Goal: Task Accomplishment & Management: Complete application form

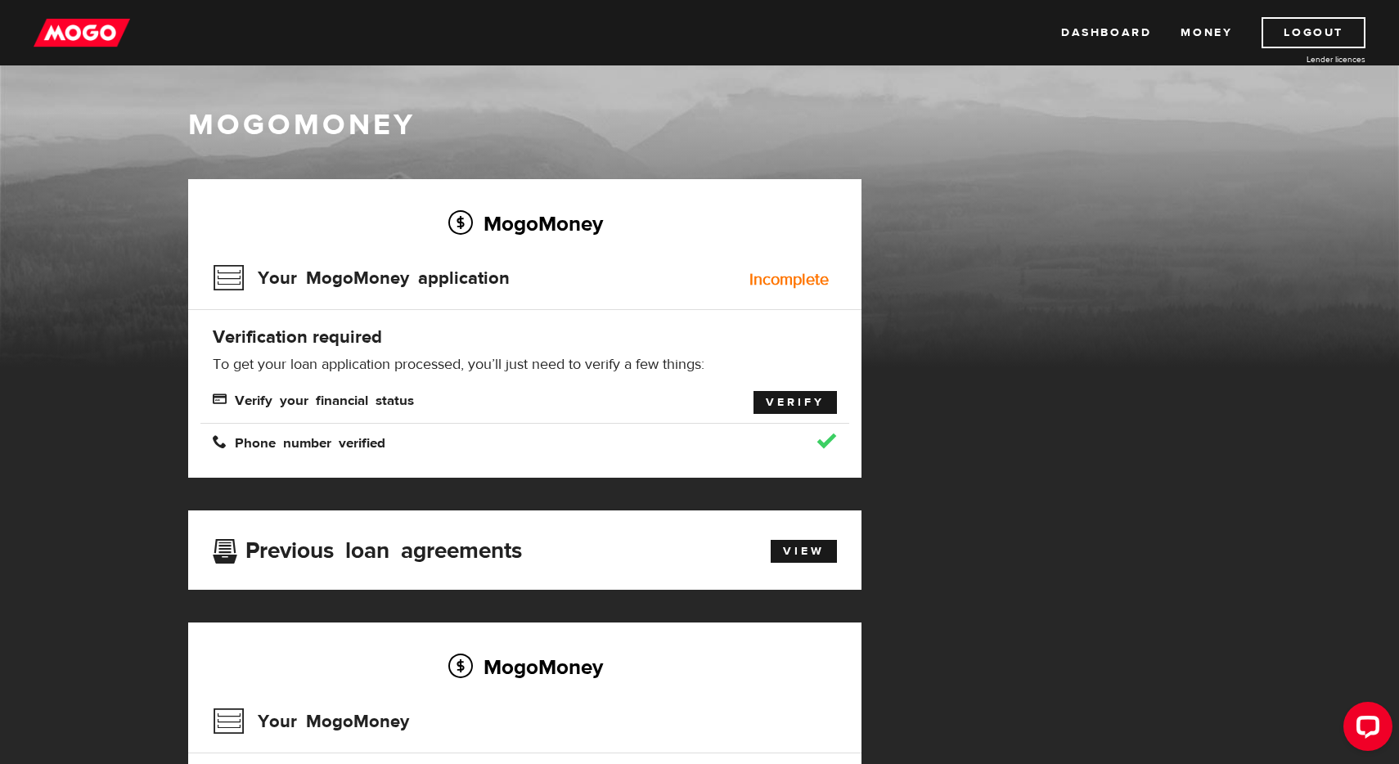
click at [807, 413] on link "Verify" at bounding box center [794, 402] width 83 height 23
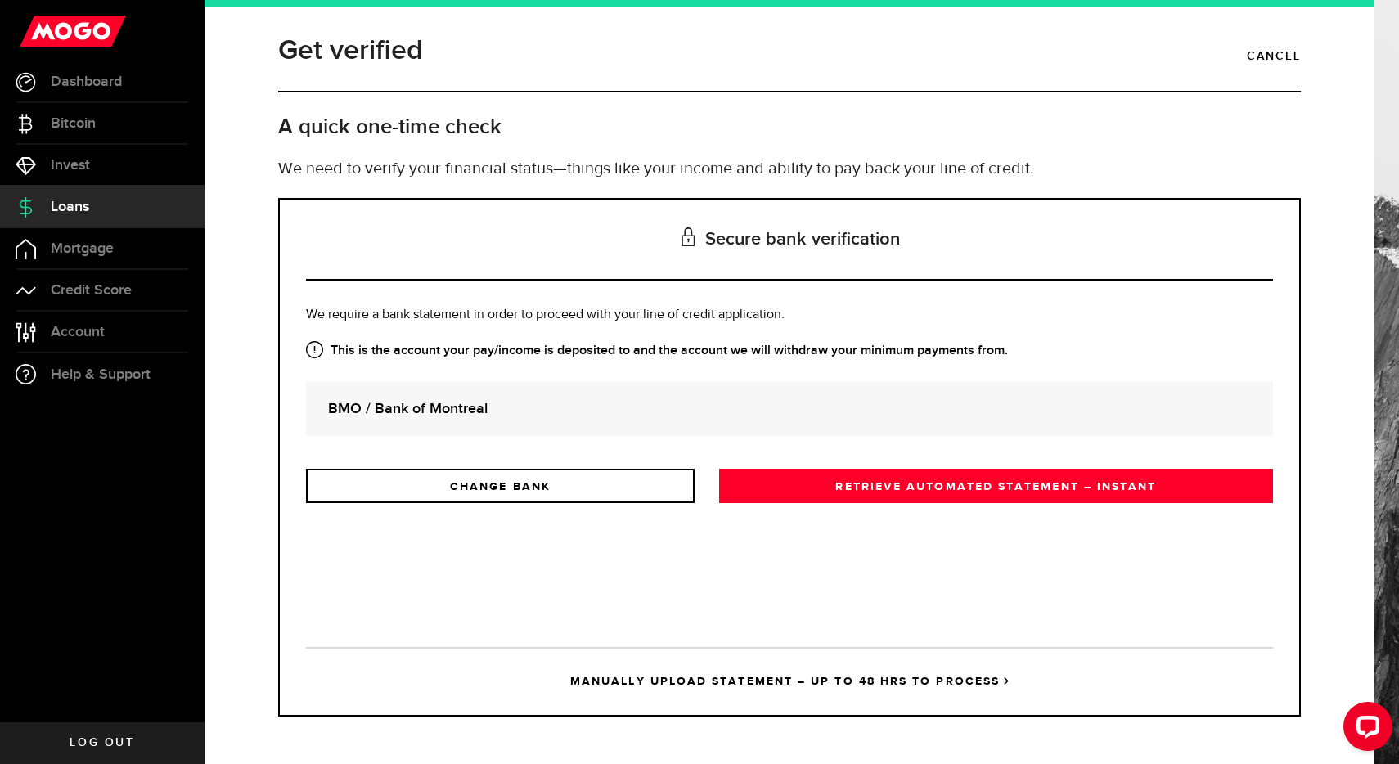
click at [631, 398] on strong "BMO / Bank of Montreal" at bounding box center [789, 409] width 923 height 22
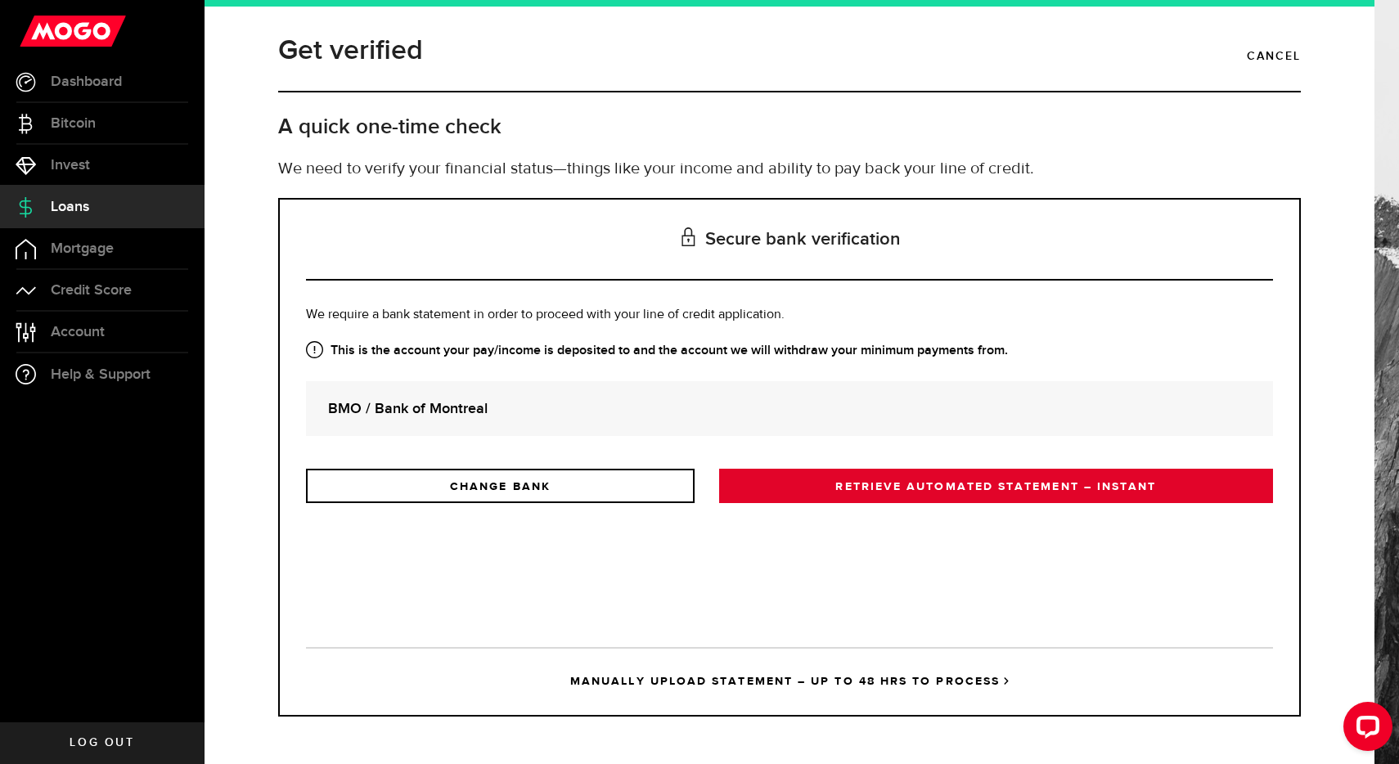
click at [850, 479] on link "RETRIEVE AUTOMATED STATEMENT – INSTANT" at bounding box center [996, 486] width 554 height 34
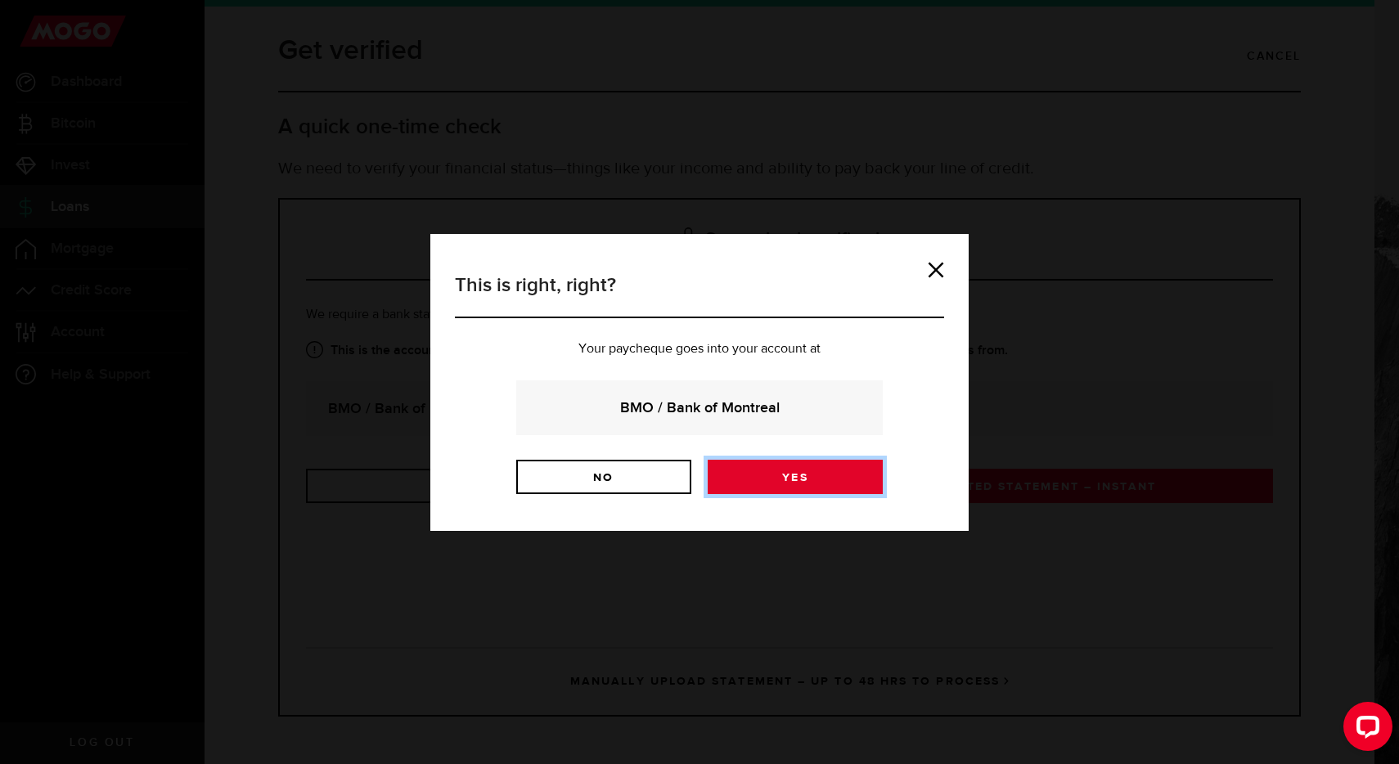
click at [807, 478] on link "Yes" at bounding box center [795, 477] width 175 height 34
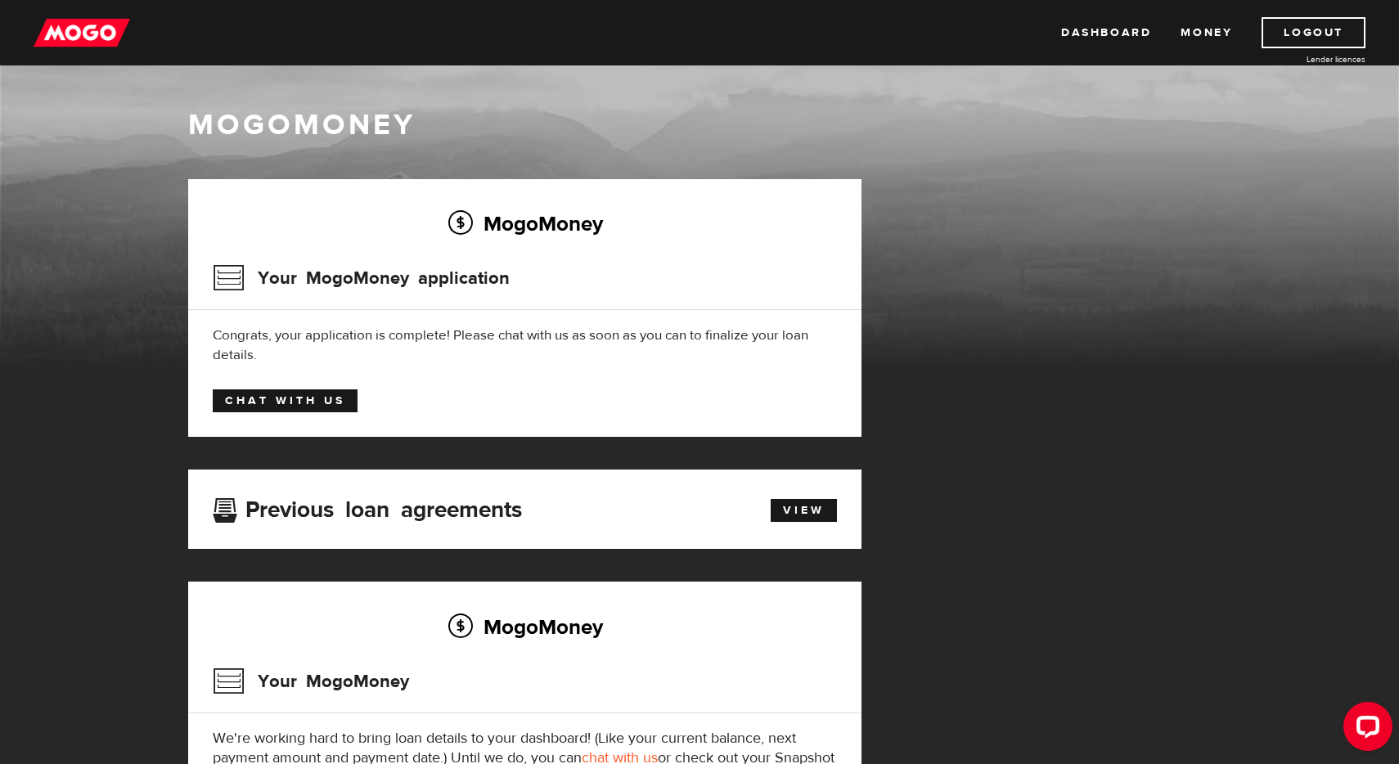
click at [301, 412] on link "Chat with us" at bounding box center [285, 400] width 145 height 23
click at [1186, 196] on div "MogoMoney Your MogoMoney application Expired Your MogoMoney credit decision has…" at bounding box center [699, 548] width 1047 height 738
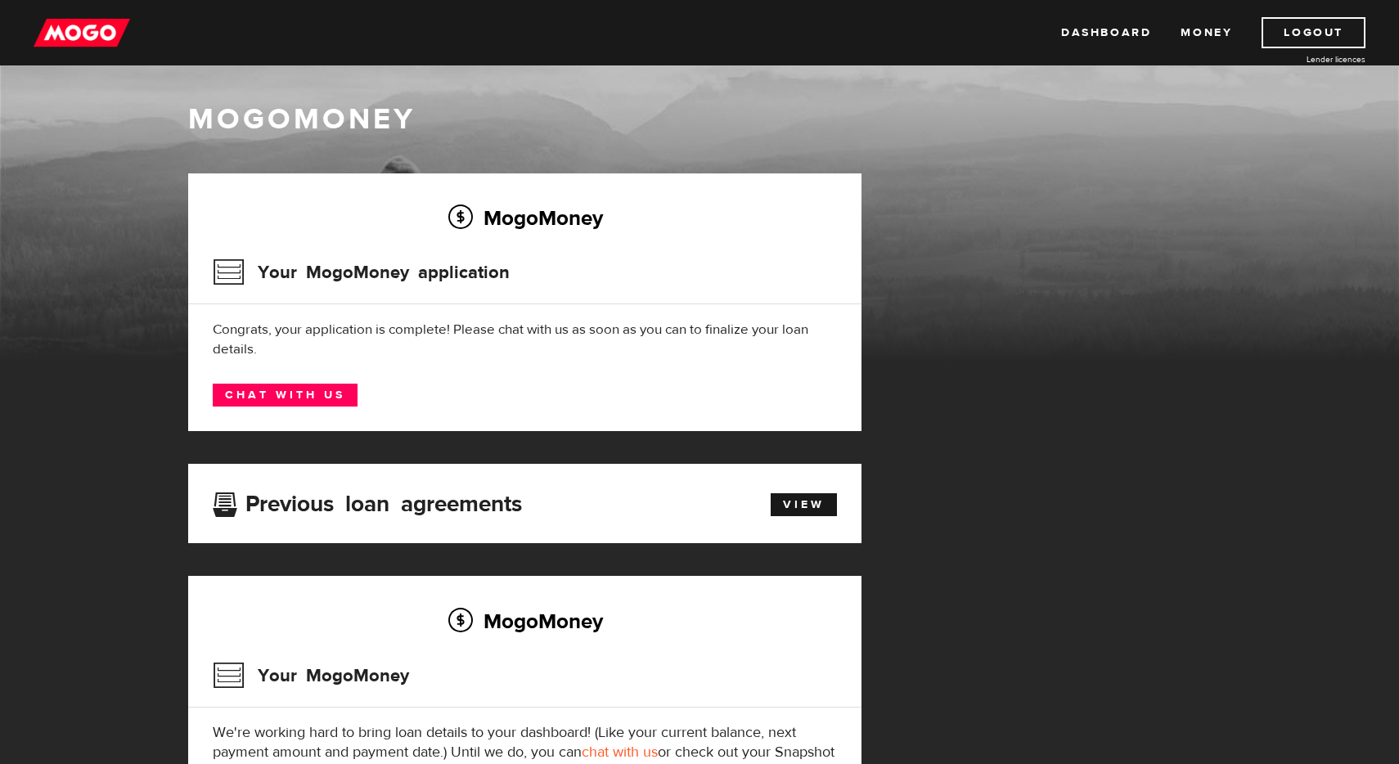
scroll to position [2, 0]
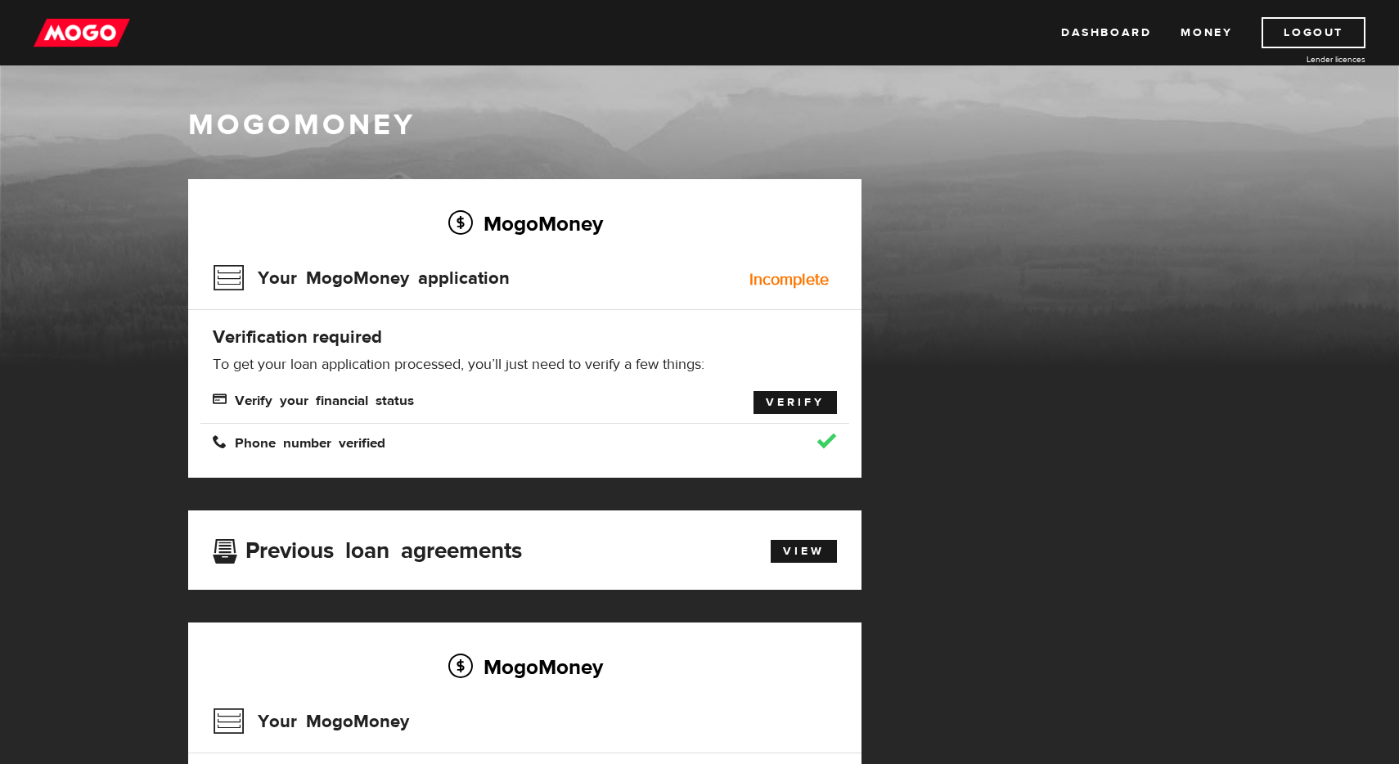
click at [768, 406] on link "Verify" at bounding box center [794, 402] width 83 height 23
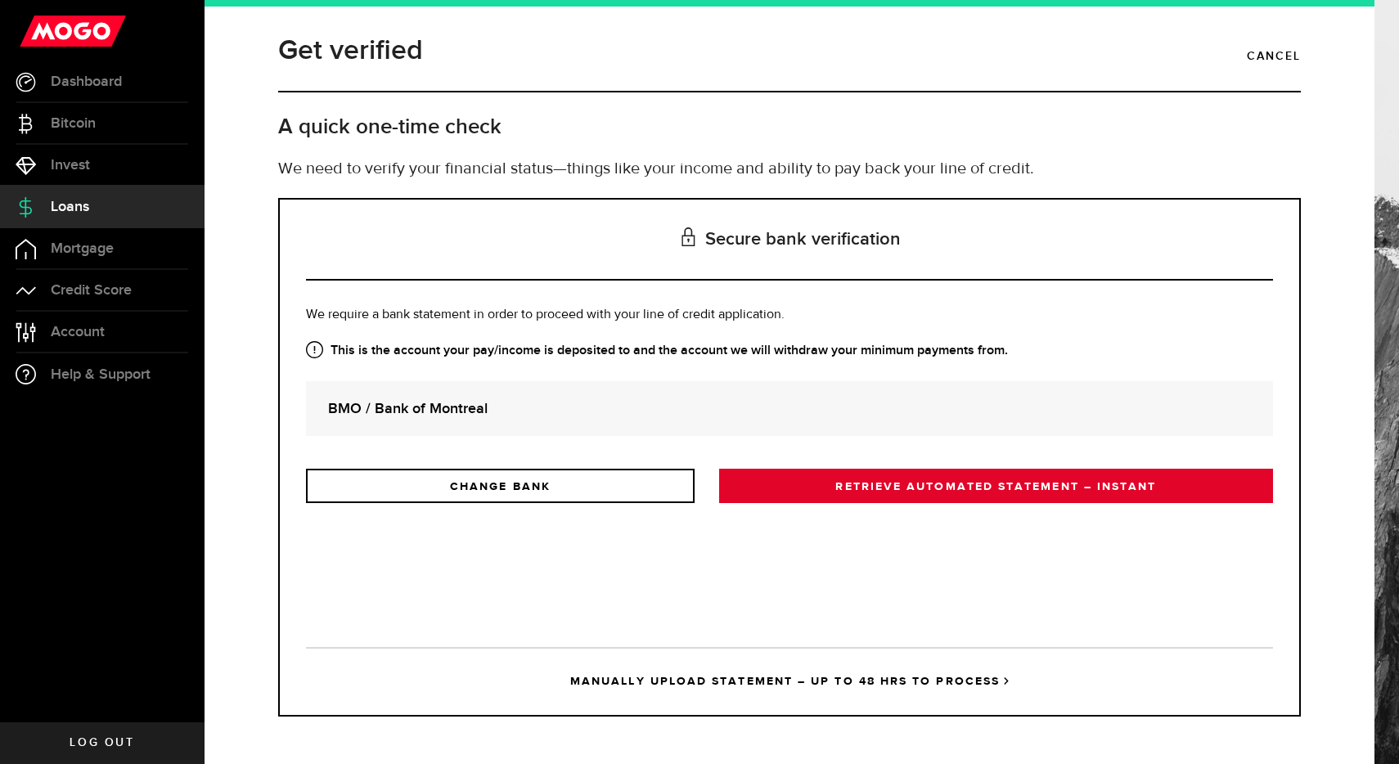
click at [893, 481] on link "RETRIEVE AUTOMATED STATEMENT – INSTANT" at bounding box center [996, 486] width 554 height 34
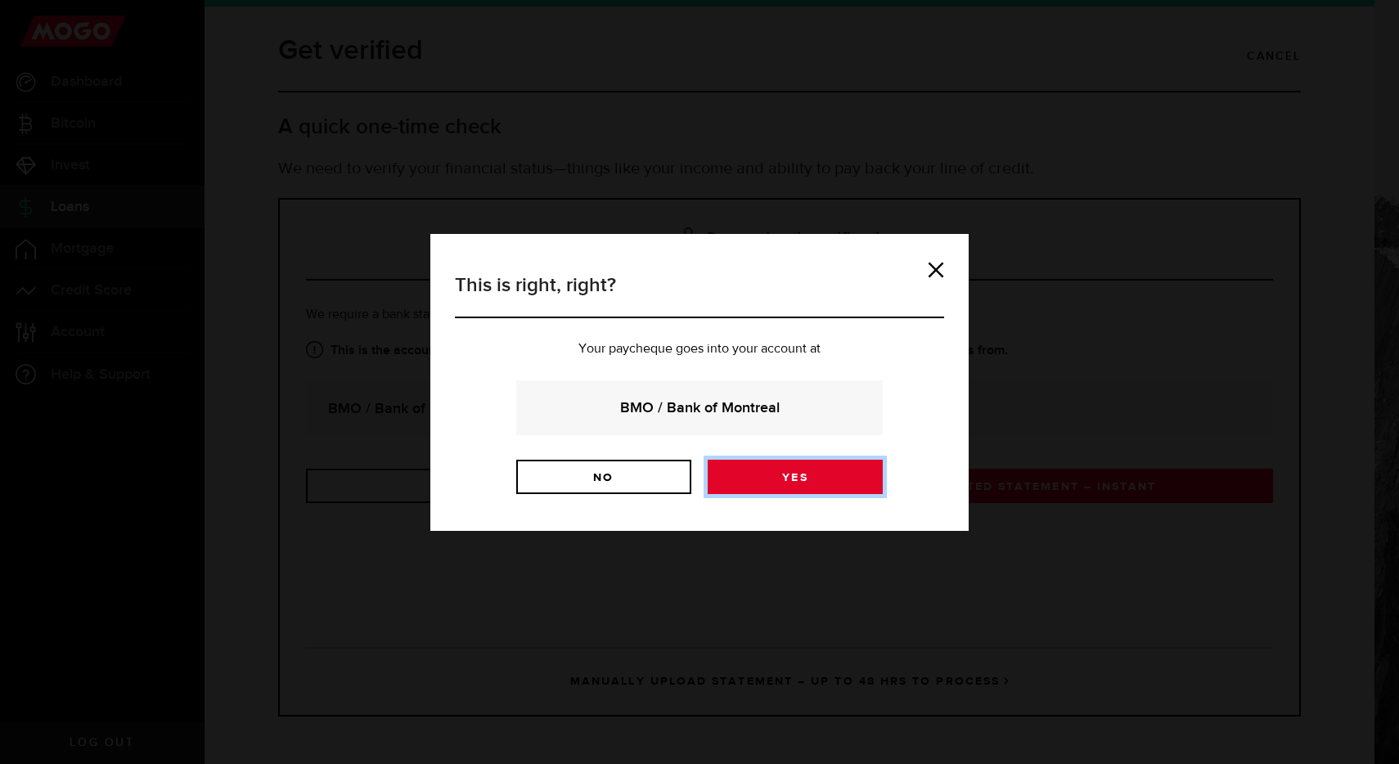
click at [767, 482] on link "Yes" at bounding box center [795, 477] width 175 height 34
